Goal: Go to known website: Access a specific website the user already knows

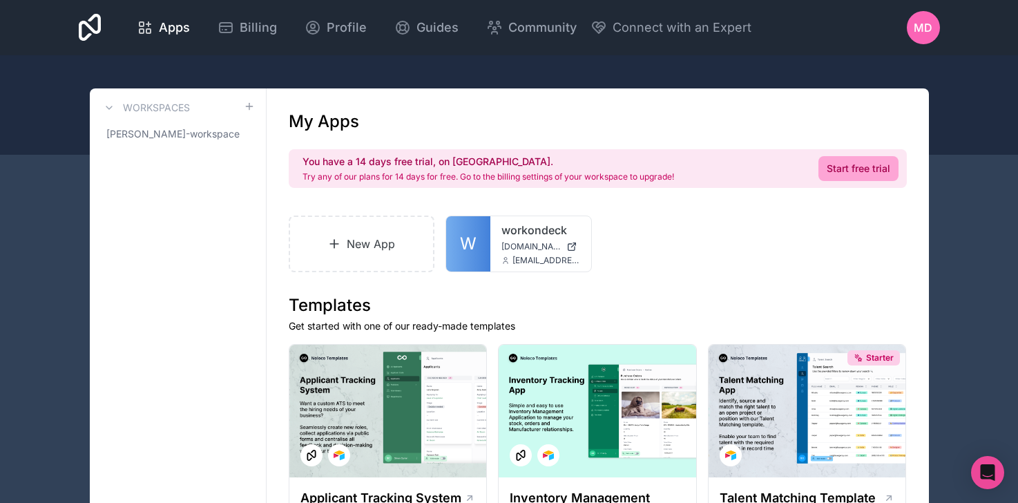
click at [921, 35] on span "MD" at bounding box center [922, 27] width 19 height 17
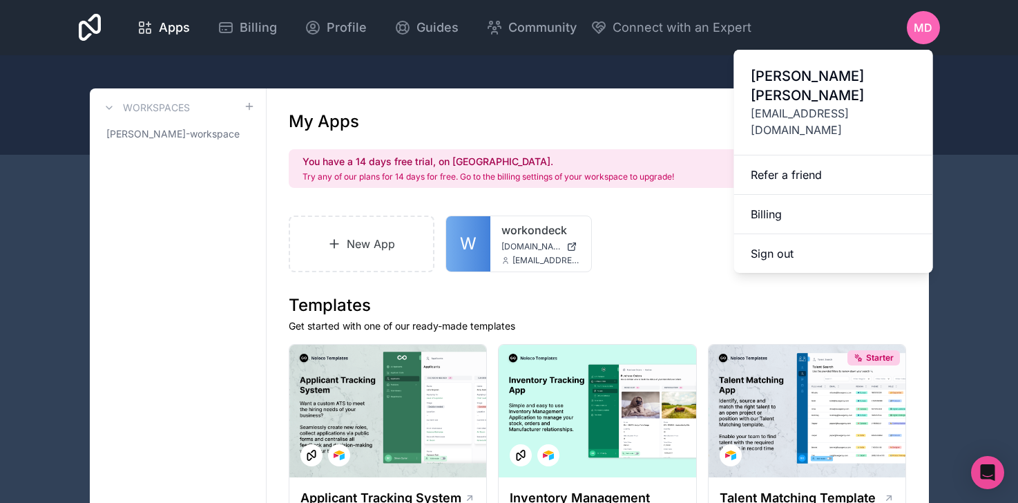
click at [779, 81] on span "[PERSON_NAME]" at bounding box center [833, 85] width 166 height 39
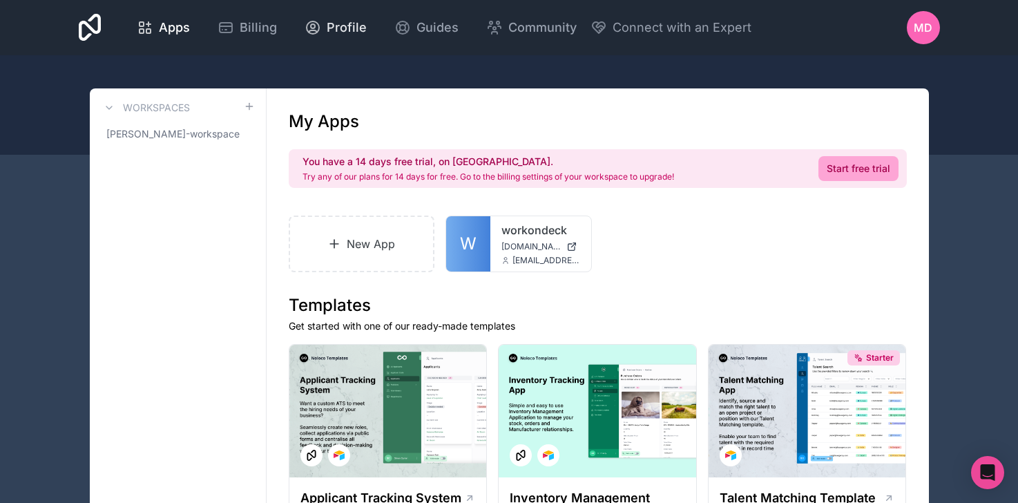
click at [339, 34] on span "Profile" at bounding box center [347, 27] width 40 height 19
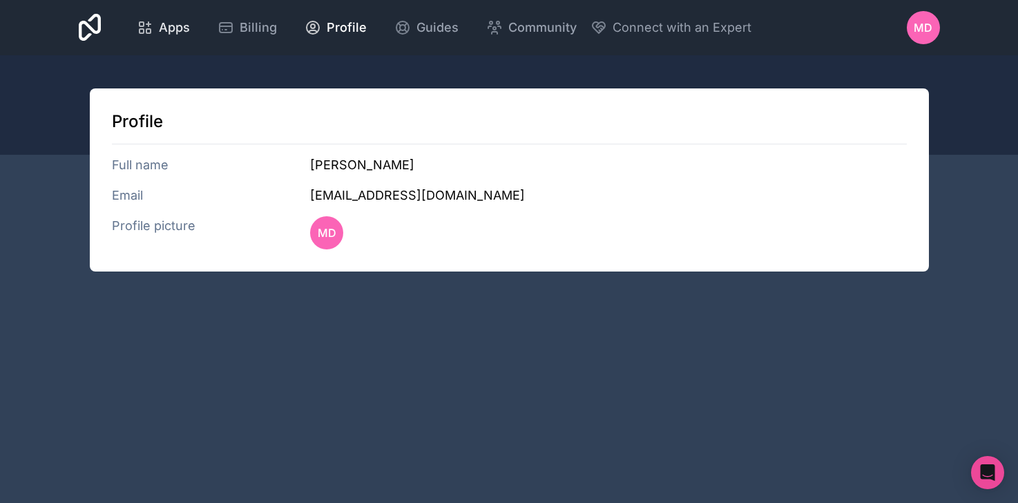
click at [171, 26] on span "Apps" at bounding box center [174, 27] width 31 height 19
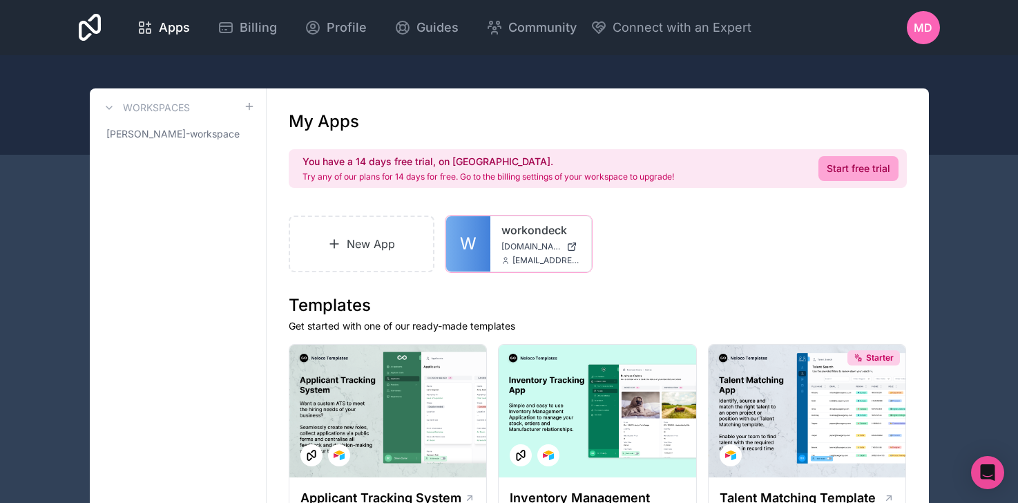
click at [507, 231] on link "workondeck" at bounding box center [540, 230] width 79 height 17
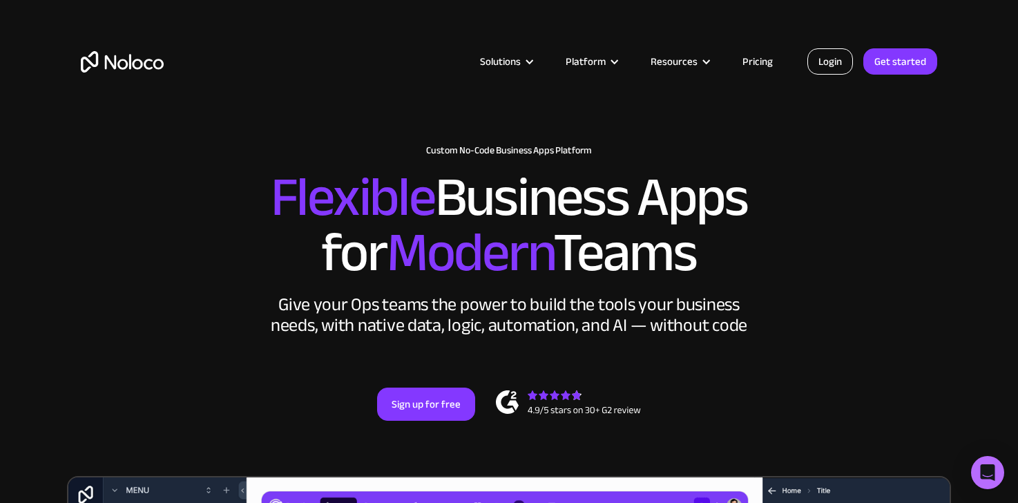
click at [816, 66] on link "Login" at bounding box center [830, 61] width 46 height 26
